Goal: Task Accomplishment & Management: Complete application form

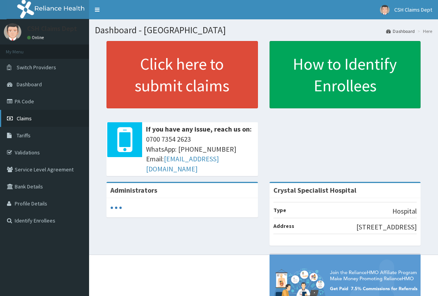
click at [19, 117] on span "Claims" at bounding box center [24, 118] width 15 height 7
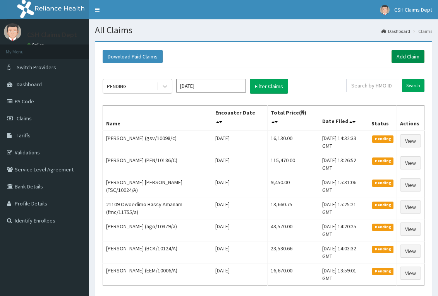
click at [416, 57] on link "Add Claim" at bounding box center [408, 56] width 33 height 13
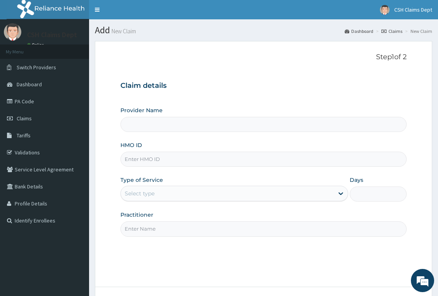
type input "Crystal Specialist Hospital"
click at [166, 162] on input "HMO ID" at bounding box center [263, 159] width 286 height 15
paste input "BCK/10124/A"
type input "BCK/10124/A"
click at [167, 198] on div "Select type" at bounding box center [227, 194] width 213 height 12
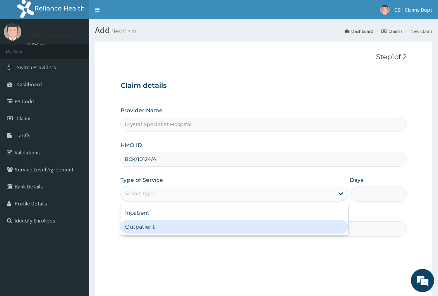
click at [167, 227] on div "Outpatient" at bounding box center [234, 227] width 228 height 14
type input "1"
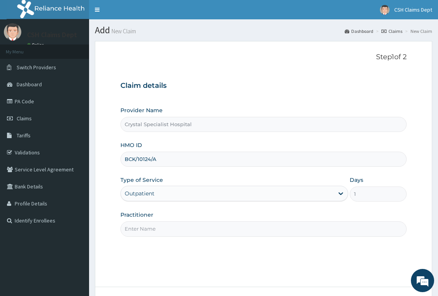
click at [162, 229] on input "Practitioner" at bounding box center [263, 229] width 286 height 15
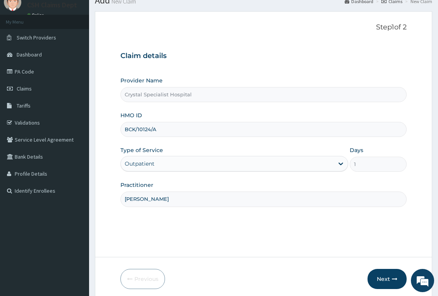
scroll to position [60, 0]
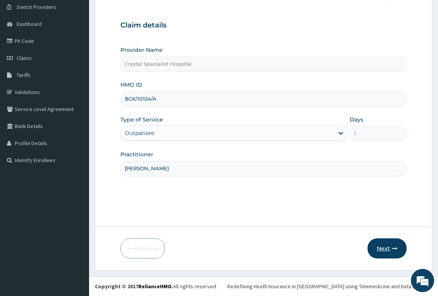
type input "sam"
click at [375, 246] on button "Next" at bounding box center [387, 249] width 39 height 20
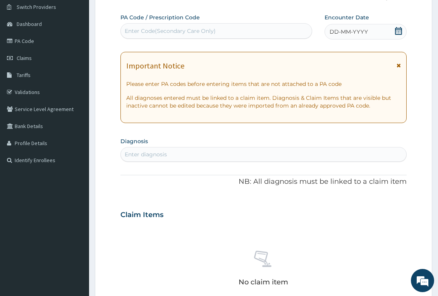
click at [219, 28] on div "Enter Code(Secondary Care Only)" at bounding box center [216, 31] width 191 height 12
paste input "PA/A2D0FE"
type input "PA/A2D0FE"
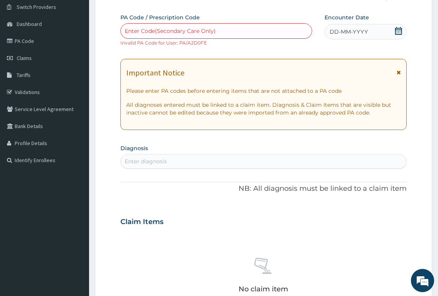
click at [204, 30] on div "Enter Code(Secondary Care Only)" at bounding box center [170, 31] width 91 height 8
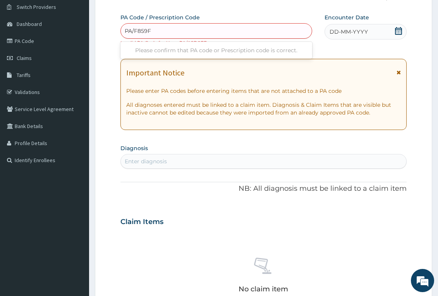
type input "PA/F859FA"
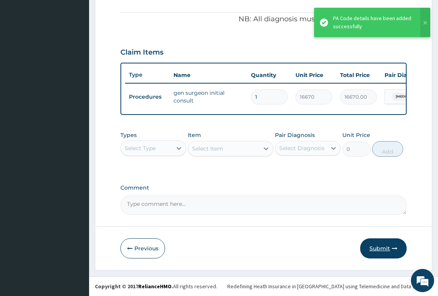
click at [387, 247] on button "Submit" at bounding box center [383, 249] width 46 height 20
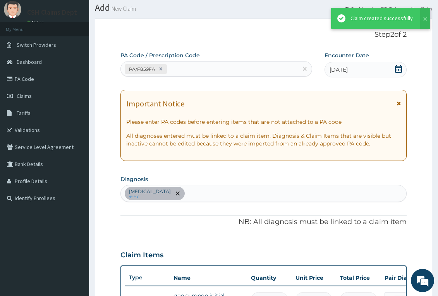
scroll to position [231, 0]
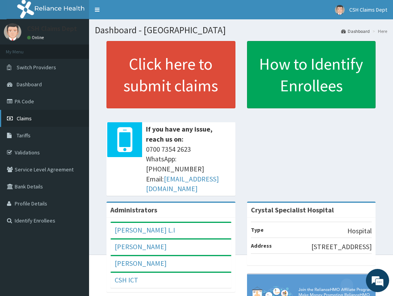
click at [21, 120] on span "Claims" at bounding box center [24, 118] width 15 height 7
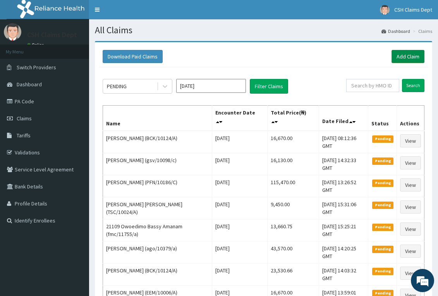
click at [393, 54] on link "Add Claim" at bounding box center [408, 56] width 33 height 13
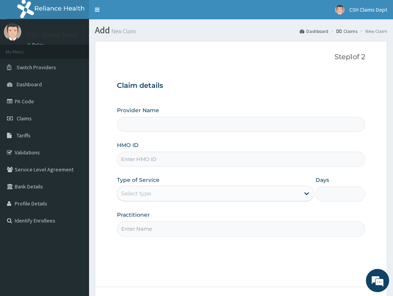
type input "Crystal Specialist Hospital"
click at [135, 164] on input "HMO ID" at bounding box center [241, 159] width 248 height 15
paste input "FMC/11022/B"
type input "FMC/11022/B"
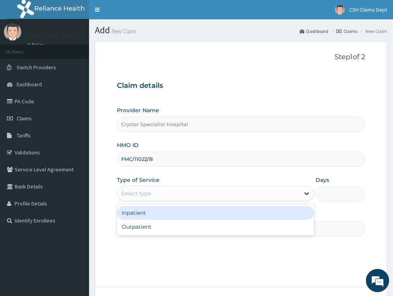
drag, startPoint x: 137, startPoint y: 199, endPoint x: 142, endPoint y: 230, distance: 31.4
click at [137, 200] on div "Select type" at bounding box center [208, 194] width 182 height 12
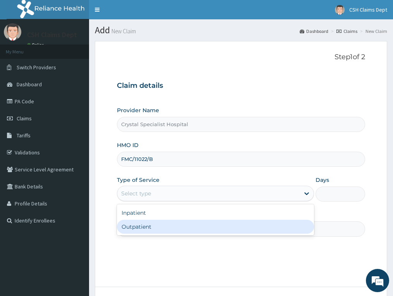
click at [142, 230] on div "Outpatient" at bounding box center [215, 227] width 197 height 14
type input "1"
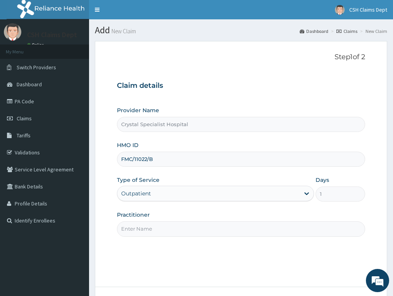
click at [136, 232] on input "Practitioner" at bounding box center [241, 229] width 248 height 15
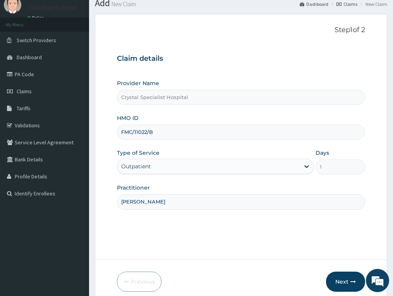
scroll to position [60, 0]
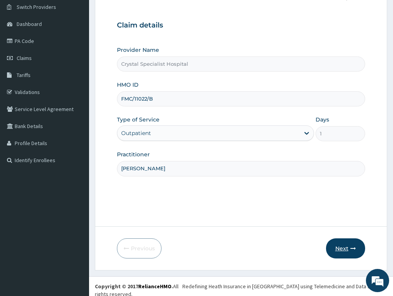
type input "sam"
click at [341, 251] on button "Next" at bounding box center [345, 249] width 39 height 20
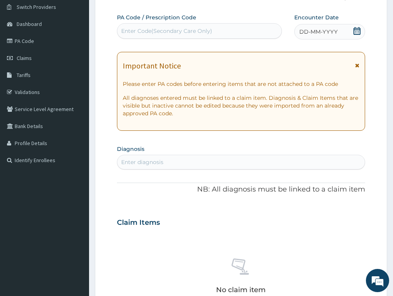
scroll to position [0, 0]
click at [355, 33] on icon at bounding box center [357, 31] width 8 height 8
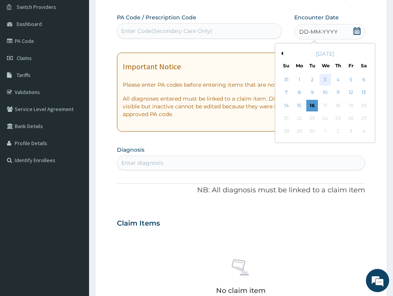
click at [322, 79] on div "3" at bounding box center [326, 80] width 12 height 12
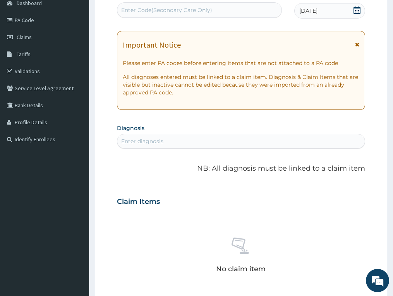
scroll to position [99, 0]
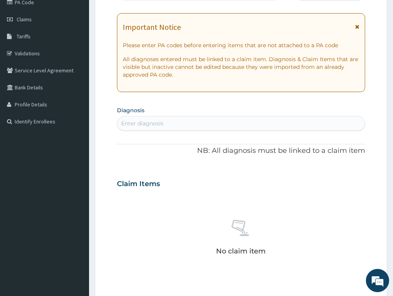
click at [197, 124] on div "Enter diagnosis" at bounding box center [240, 123] width 247 height 12
type input "malaria"
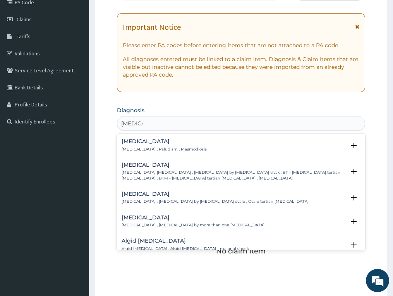
click at [161, 149] on p "Malaria , Paludism , Plasmodiosis" at bounding box center [164, 149] width 85 height 5
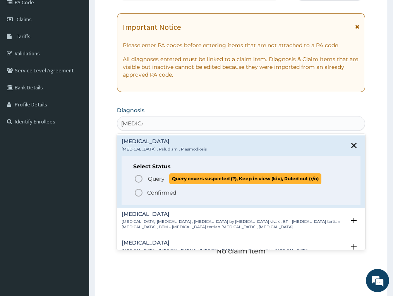
click at [153, 181] on span "Query" at bounding box center [156, 179] width 17 height 8
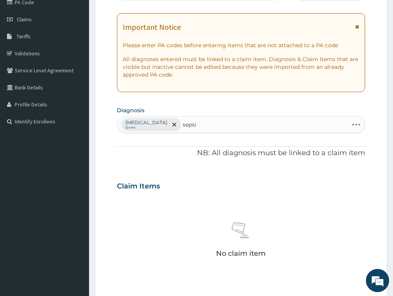
type input "sepsis"
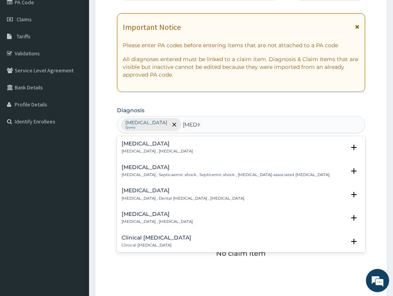
click at [143, 150] on p "Systemic infection , Sepsis" at bounding box center [157, 151] width 71 height 5
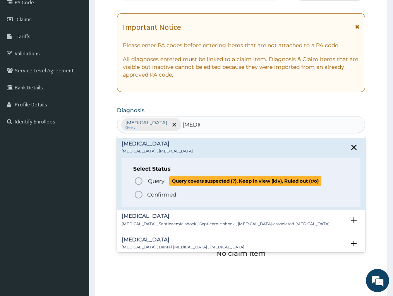
click at [154, 183] on span "Query" at bounding box center [156, 181] width 17 height 8
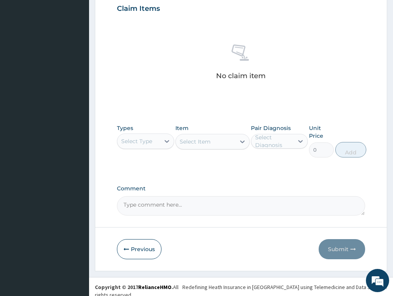
scroll to position [278, 0]
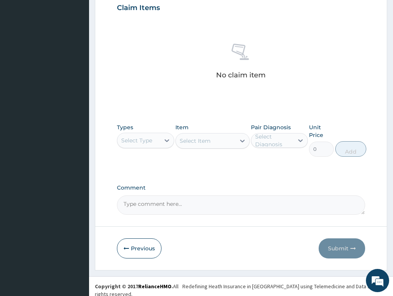
click at [133, 141] on div "Select Type" at bounding box center [136, 141] width 31 height 8
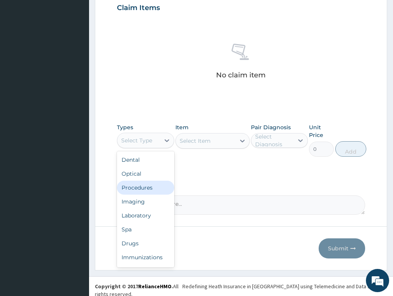
click at [131, 191] on div "Procedures" at bounding box center [145, 188] width 57 height 14
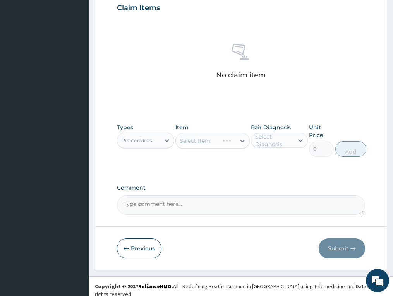
click at [225, 141] on div "Select Item" at bounding box center [212, 140] width 74 height 15
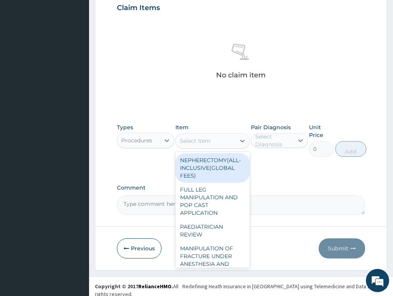
click at [217, 141] on div "Select Item" at bounding box center [206, 141] width 60 height 12
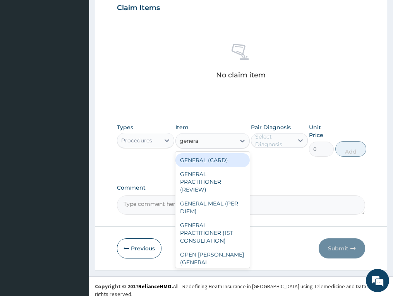
type input "general"
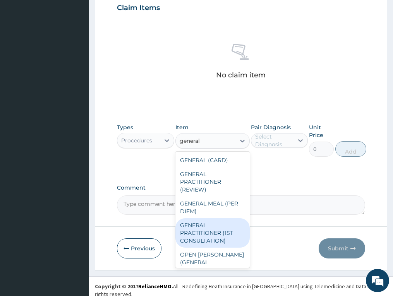
drag, startPoint x: 207, startPoint y: 237, endPoint x: 258, endPoint y: 203, distance: 61.4
click at [207, 237] on div "GENERAL PRACTITIONER (1ST CONSULTATION)" at bounding box center [212, 232] width 74 height 29
type input "3490"
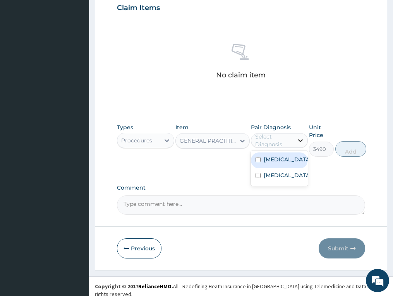
click at [299, 136] on div at bounding box center [301, 141] width 14 height 14
click at [286, 165] on div "Malaria" at bounding box center [279, 161] width 57 height 16
checkbox input "true"
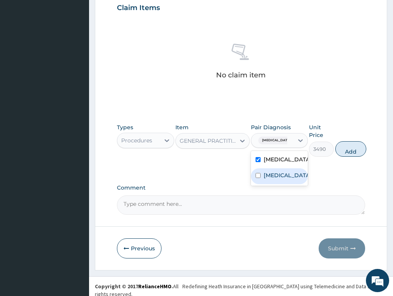
click at [282, 181] on div "Sepsis" at bounding box center [279, 177] width 57 height 16
checkbox input "true"
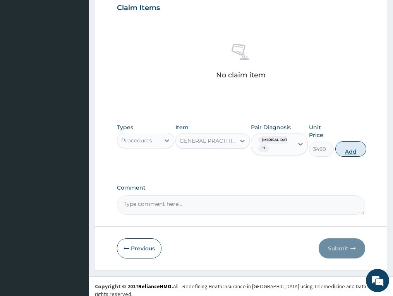
click at [350, 147] on button "Add" at bounding box center [350, 148] width 31 height 15
type input "0"
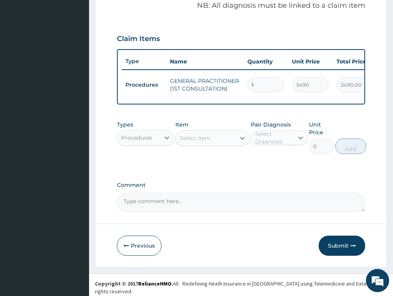
click at [134, 140] on div "Procedures" at bounding box center [136, 138] width 31 height 8
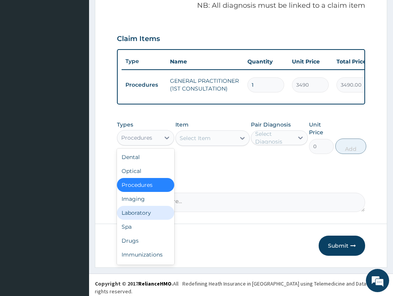
click at [131, 220] on div "Laboratory" at bounding box center [145, 213] width 57 height 14
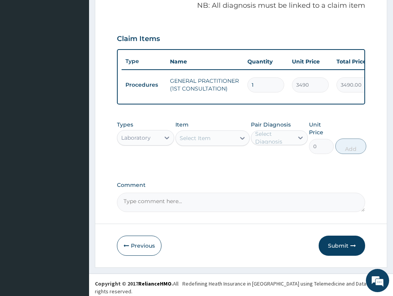
click at [203, 140] on div "Select Item" at bounding box center [195, 138] width 31 height 8
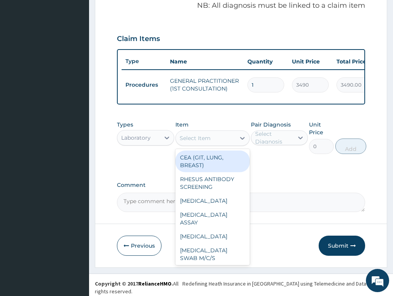
type input "d"
type input "fbc"
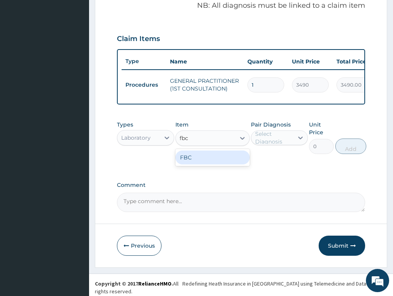
click at [205, 155] on div "FBC" at bounding box center [212, 158] width 74 height 14
type input "4700"
click at [261, 151] on div "Pair Diagnosis Select Diagnosis" at bounding box center [279, 137] width 57 height 33
click at [273, 143] on div "Select Diagnosis" at bounding box center [274, 137] width 38 height 15
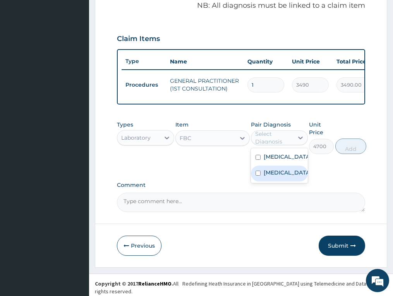
click at [267, 180] on div "Sepsis" at bounding box center [279, 174] width 57 height 16
checkbox input "true"
click at [352, 151] on button "Add" at bounding box center [350, 146] width 31 height 15
type input "0"
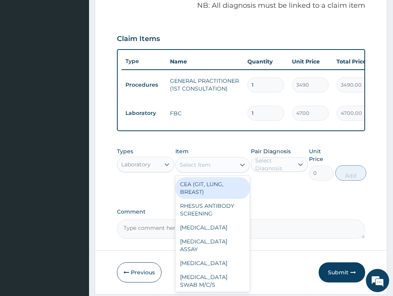
click at [203, 169] on div "Select Item" at bounding box center [195, 165] width 31 height 8
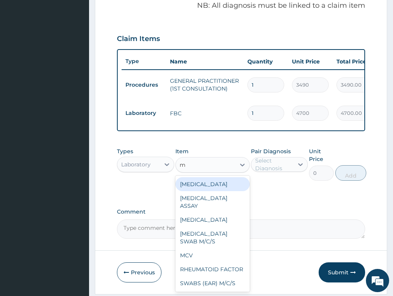
type input "mp"
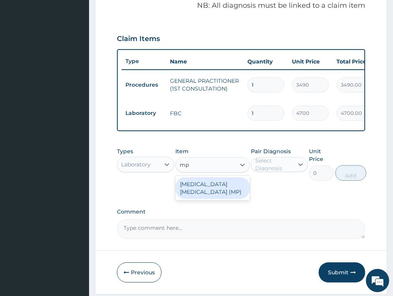
click at [202, 186] on div "MALARIA PARASITE (MP)" at bounding box center [212, 188] width 74 height 22
type input "2740"
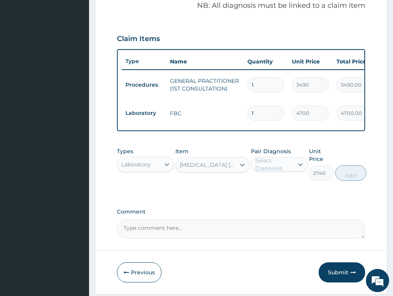
click at [280, 178] on div "Pair Diagnosis Select Diagnosis" at bounding box center [279, 164] width 57 height 33
click at [282, 170] on div "Select Diagnosis" at bounding box center [274, 164] width 38 height 15
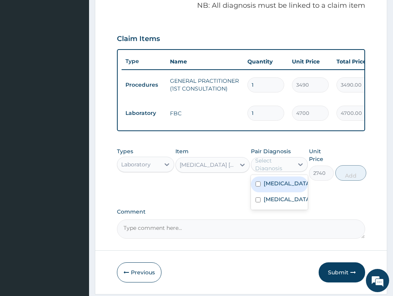
click at [279, 188] on label "Malaria" at bounding box center [288, 184] width 48 height 8
checkbox input "true"
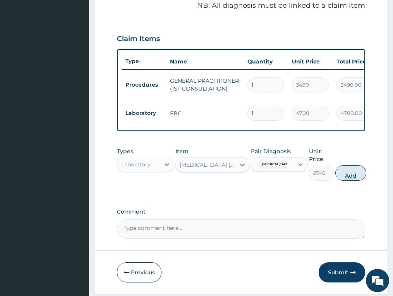
click at [343, 175] on button "Add" at bounding box center [350, 172] width 31 height 15
type input "0"
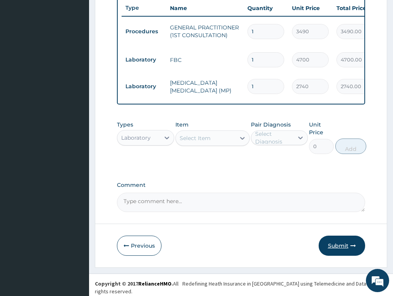
click at [343, 249] on button "Submit" at bounding box center [342, 246] width 46 height 20
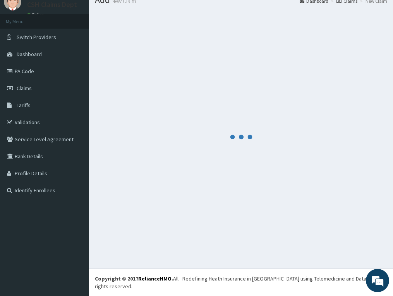
scroll to position [22, 0]
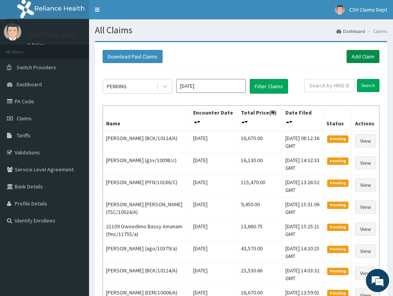
click at [365, 55] on link "Add Claim" at bounding box center [363, 56] width 33 height 13
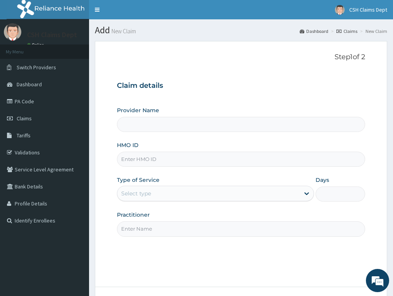
type input "Crystal Specialist Hospital"
click at [172, 160] on input "HMO ID" at bounding box center [241, 159] width 248 height 15
paste input "CRP/10005/B"
type input "CRP/10005/B"
click at [161, 201] on div "Select type" at bounding box center [215, 193] width 197 height 15
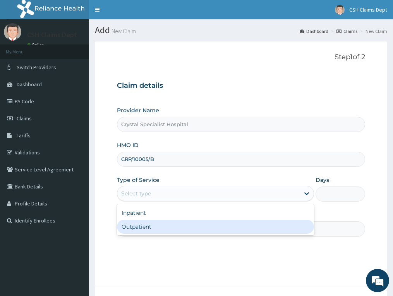
click at [152, 223] on div "Outpatient" at bounding box center [215, 227] width 197 height 14
type input "1"
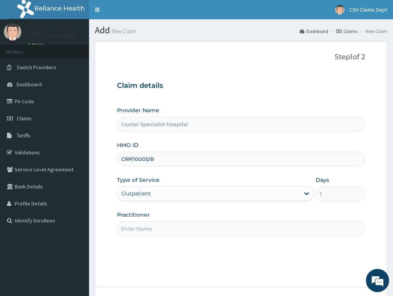
click at [145, 229] on input "Practitioner" at bounding box center [241, 229] width 248 height 15
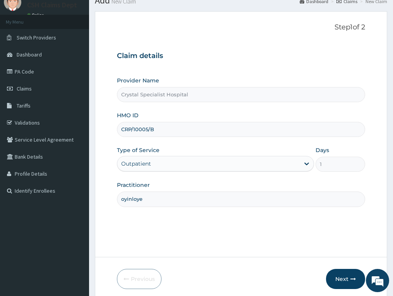
scroll to position [60, 0]
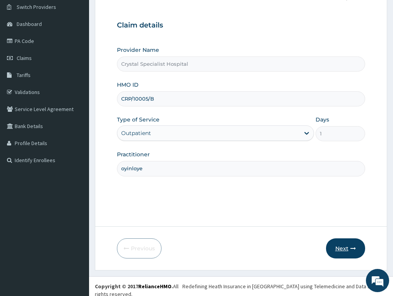
type input "oyinloye"
click at [343, 252] on button "Next" at bounding box center [345, 249] width 39 height 20
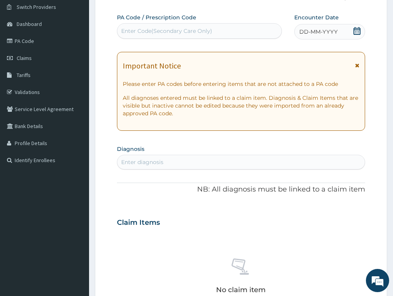
click at [197, 32] on div "Enter Code(Secondary Care Only)" at bounding box center [166, 31] width 91 height 8
paste input "PA/E0A5EC"
type input "PA/E0A5EC"
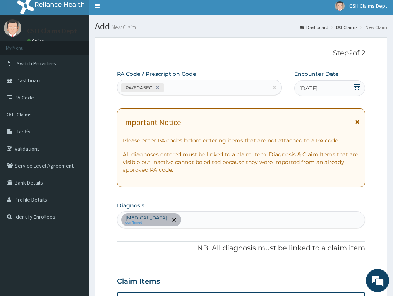
scroll to position [0, 0]
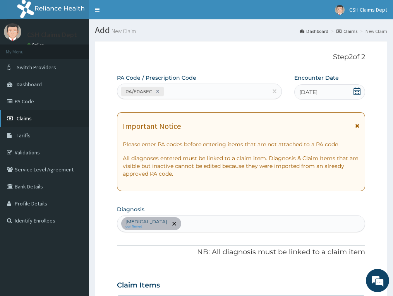
click at [30, 120] on span "Claims" at bounding box center [24, 118] width 15 height 7
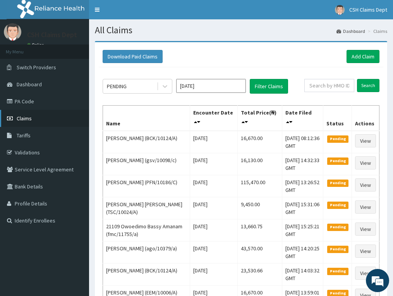
click at [14, 121] on icon at bounding box center [11, 118] width 8 height 5
click at [322, 89] on input "text" at bounding box center [329, 85] width 50 height 13
paste input "CRP/10005/B"
drag, startPoint x: 308, startPoint y: 87, endPoint x: 293, endPoint y: 91, distance: 15.1
click at [293, 91] on div "PENDING Sep 2025 Filter Claims CRP/10005/B Search" at bounding box center [241, 86] width 277 height 15
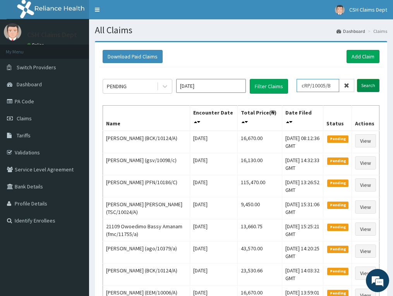
type input "cRP/10005/B"
click at [369, 84] on input "Search" at bounding box center [368, 85] width 22 height 13
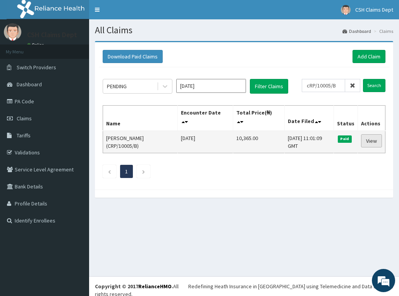
click at [369, 143] on link "View" at bounding box center [371, 140] width 21 height 13
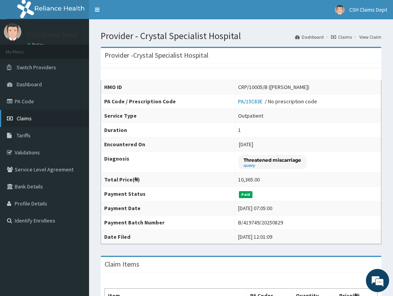
click at [27, 118] on span "Claims" at bounding box center [24, 118] width 15 height 7
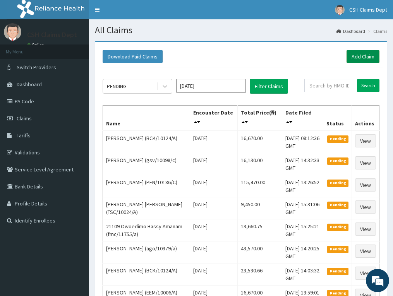
click at [364, 54] on link "Add Claim" at bounding box center [363, 56] width 33 height 13
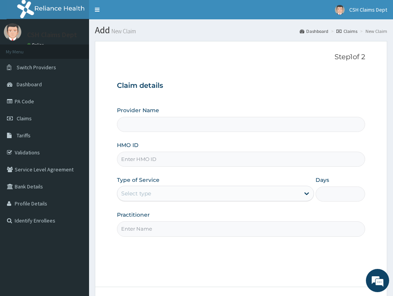
type input "Crystal Specialist Hospital"
click at [161, 160] on input "HMO ID" at bounding box center [241, 159] width 248 height 15
paste input "EIS/12162/A"
type input "EIS/12162/A"
click at [145, 189] on div "Select type" at bounding box center [208, 194] width 182 height 12
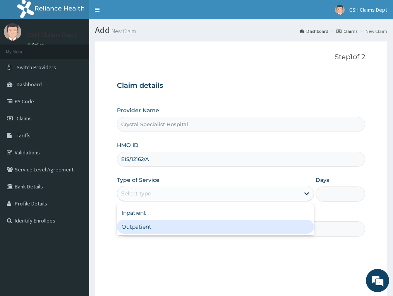
click at [142, 224] on div "Outpatient" at bounding box center [215, 227] width 197 height 14
type input "1"
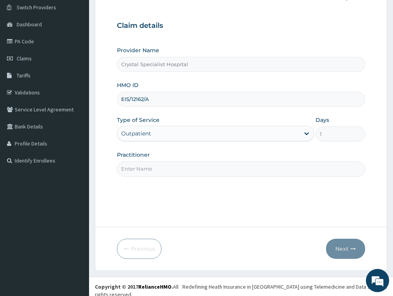
scroll to position [60, 0]
click at [151, 169] on input "Practitioner" at bounding box center [241, 168] width 248 height 15
type input "olusoji"
click at [349, 251] on button "Next" at bounding box center [345, 249] width 39 height 20
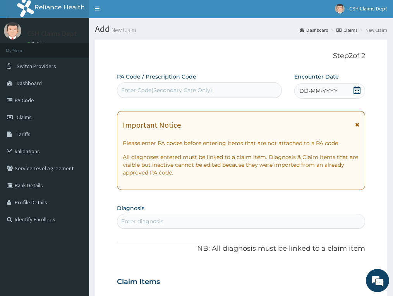
scroll to position [0, 0]
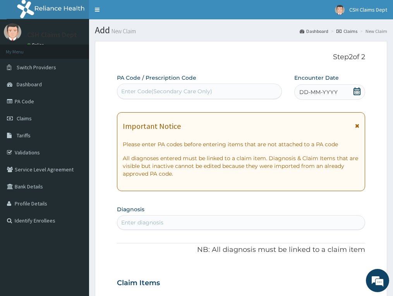
click at [140, 90] on div "Enter Code(Secondary Care Only)" at bounding box center [166, 92] width 91 height 8
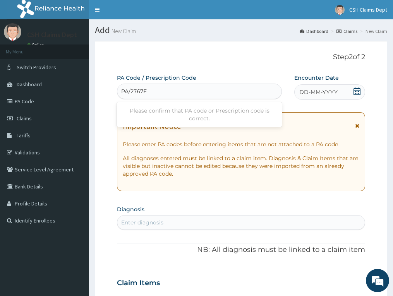
type input "PA/2767E7"
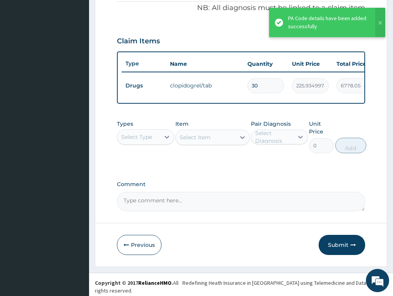
scroll to position [247, 0]
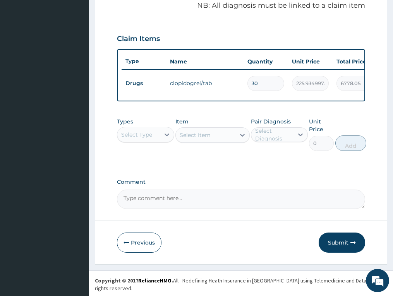
click at [342, 247] on button "Submit" at bounding box center [342, 243] width 46 height 20
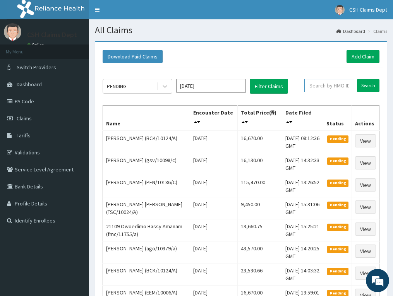
click at [329, 88] on input "text" at bounding box center [329, 85] width 50 height 13
paste input "EIS/12162/A"
drag, startPoint x: 306, startPoint y: 86, endPoint x: 288, endPoint y: 87, distance: 17.5
click at [288, 87] on div "PENDING [DATE] Filter Claims EIS/12162/A Search" at bounding box center [241, 86] width 277 height 15
type input "EIS/12162/A"
